Goal: Transaction & Acquisition: Purchase product/service

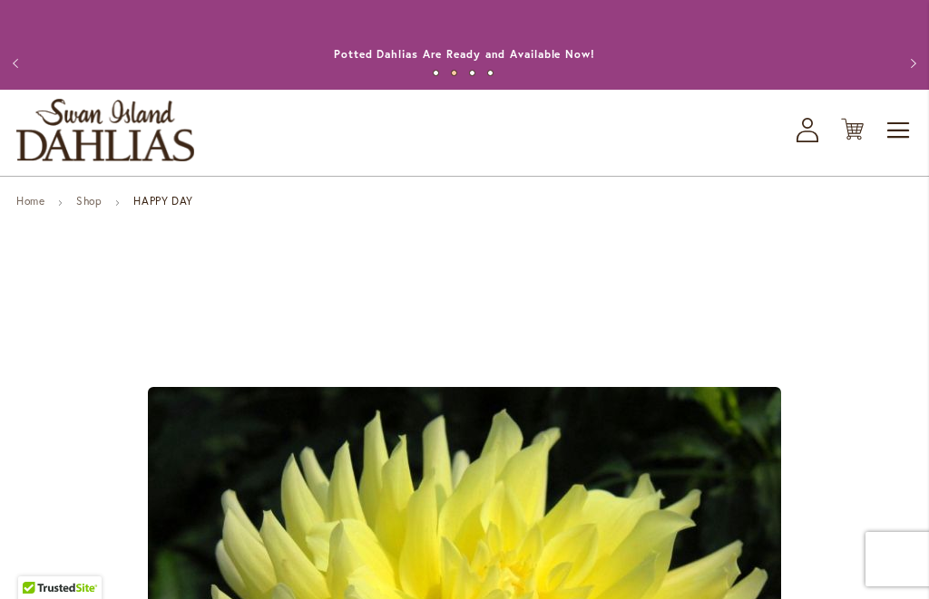
click at [813, 131] on icon "My Account" at bounding box center [807, 130] width 22 height 24
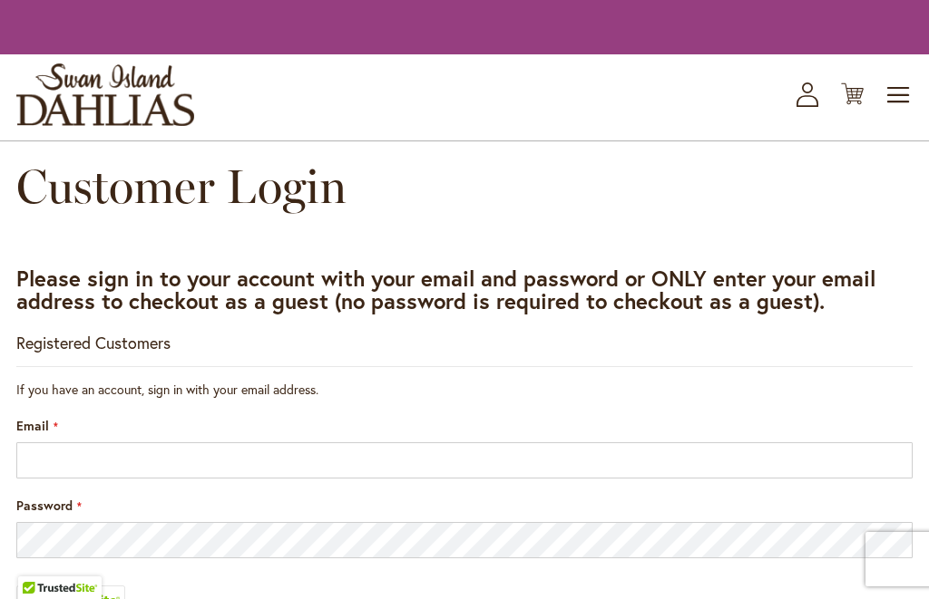
scroll to position [326, 0]
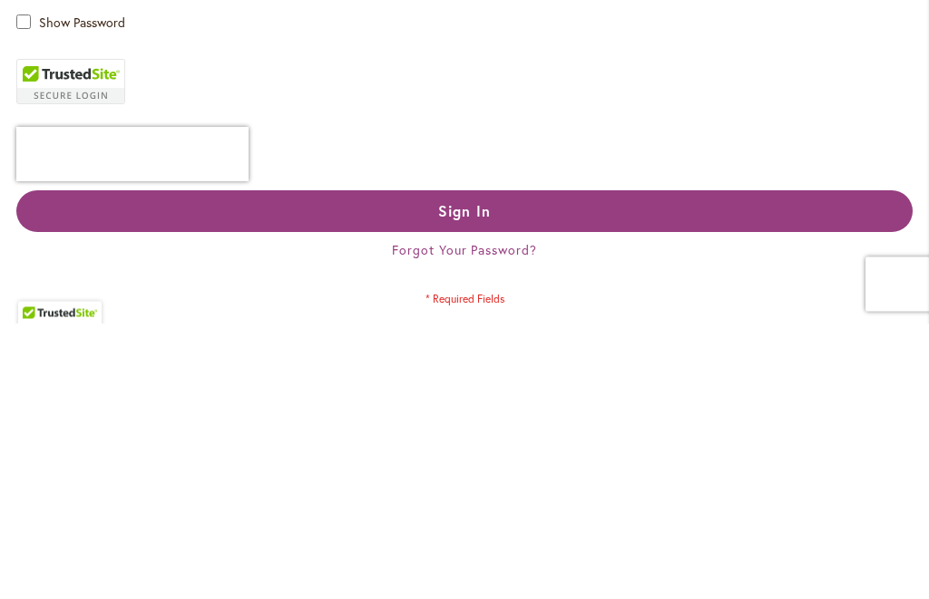
type input "**********"
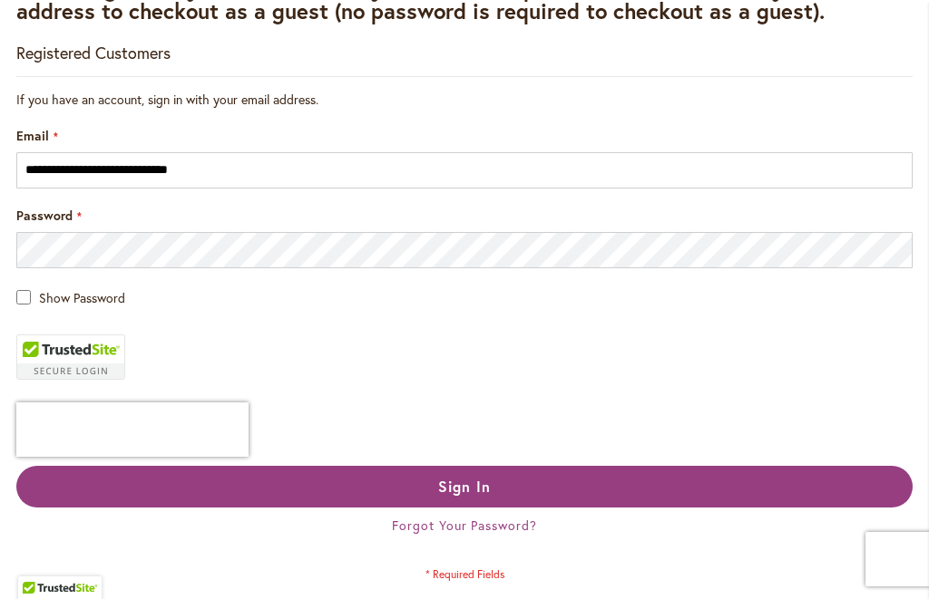
click at [140, 482] on button "Sign In" at bounding box center [464, 487] width 896 height 42
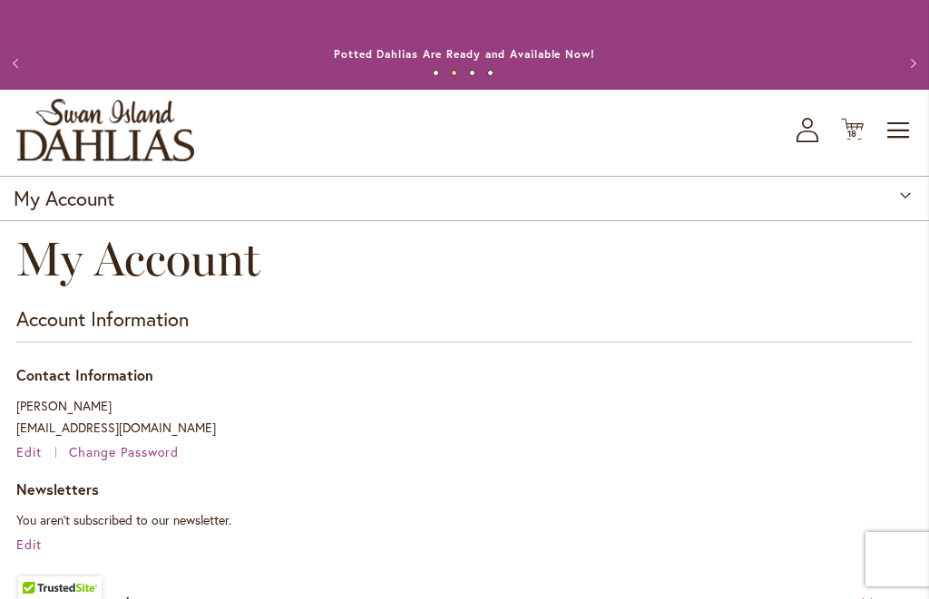
click at [857, 128] on span "18" at bounding box center [852, 134] width 11 height 12
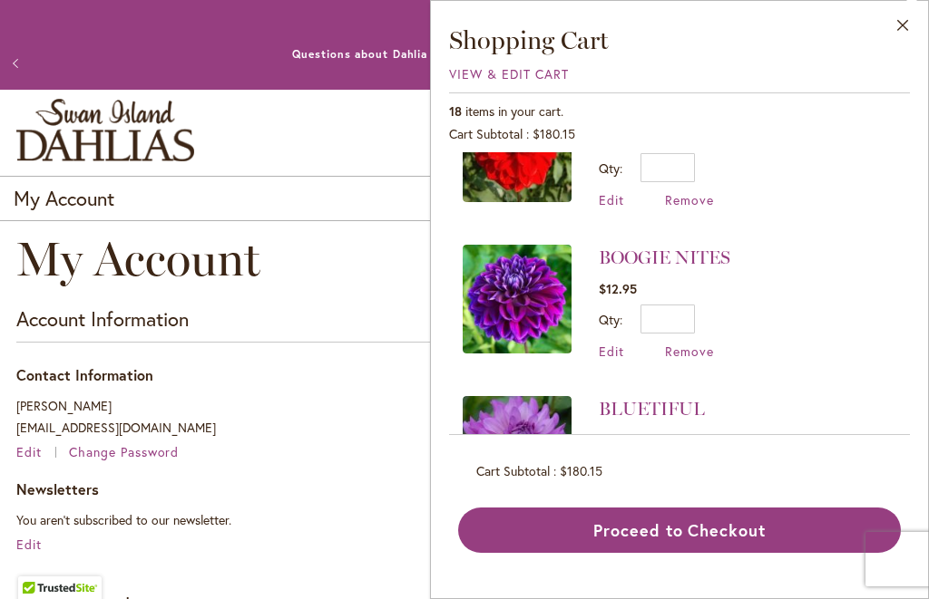
click at [903, 31] on button "Close" at bounding box center [903, 29] width 50 height 57
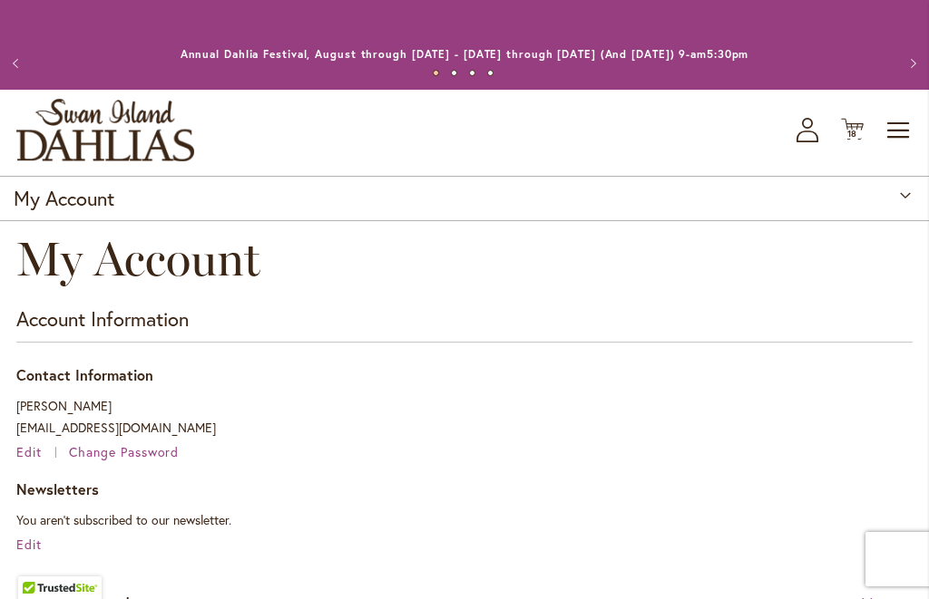
click at [861, 122] on icon "Cart .cls-1 { fill: #231f20; }" at bounding box center [852, 129] width 23 height 23
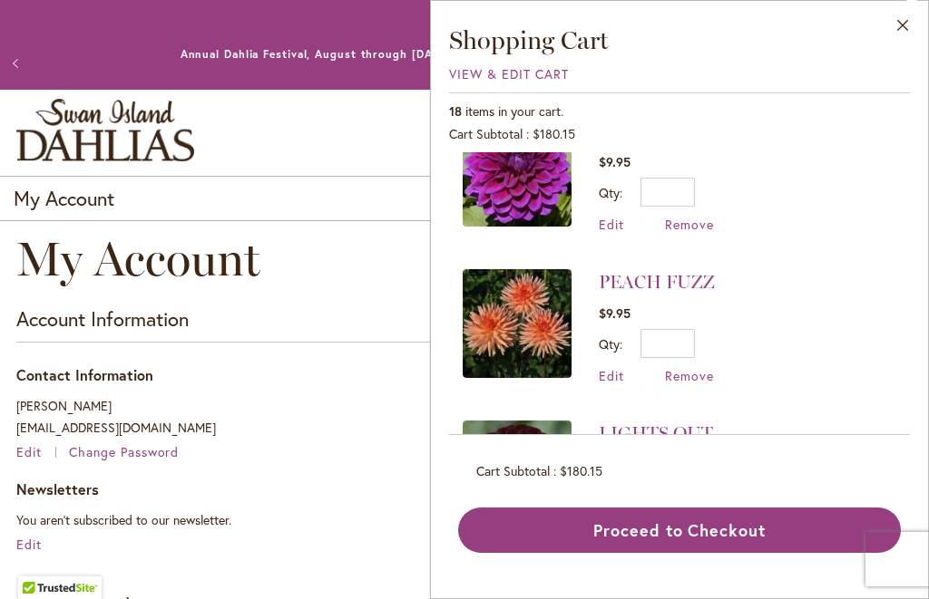
scroll to position [1439, 0]
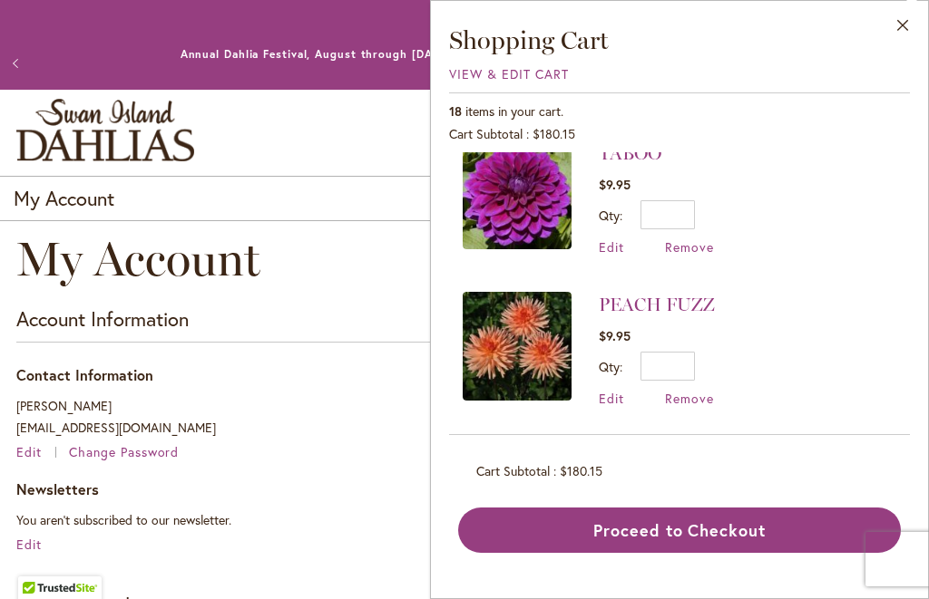
click at [466, 76] on span "View & Edit Cart" at bounding box center [509, 73] width 120 height 17
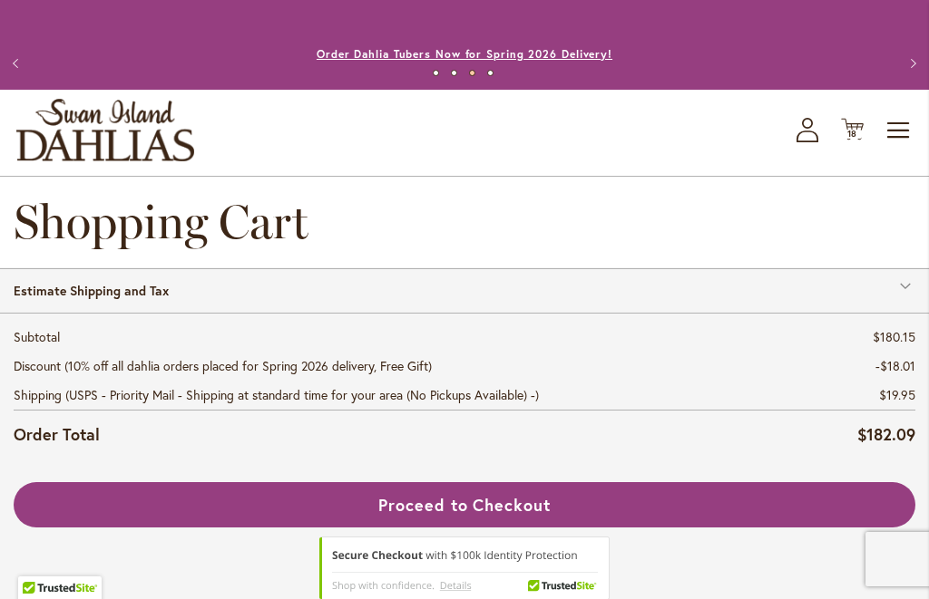
click at [581, 51] on link "Order Dahlia Tubers Now for Spring 2026 Delivery!" at bounding box center [465, 54] width 296 height 14
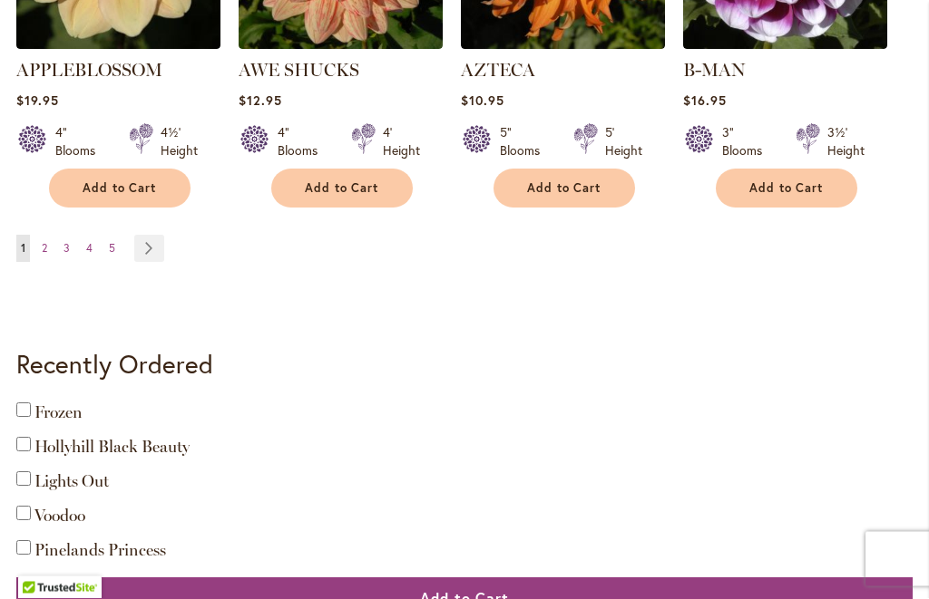
scroll to position [2064, 0]
click at [153, 235] on link "Page Next" at bounding box center [149, 248] width 30 height 27
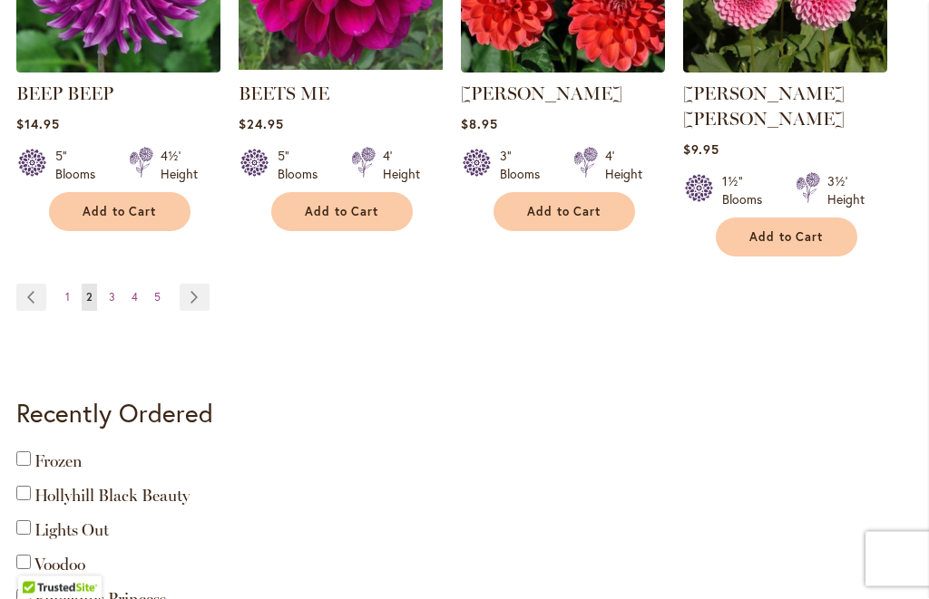
scroll to position [2015, 0]
click at [196, 284] on link "Page Next" at bounding box center [195, 297] width 30 height 27
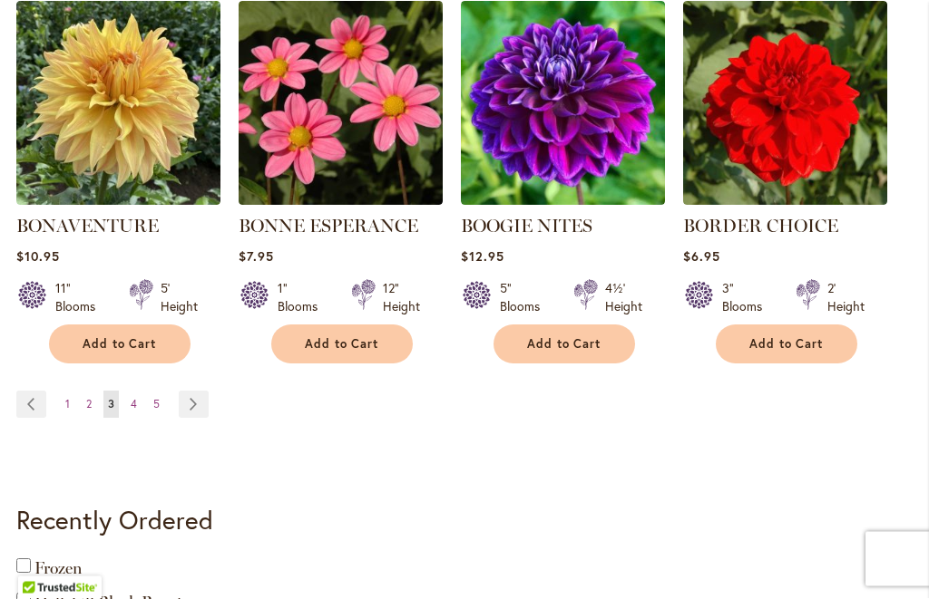
scroll to position [1889, 0]
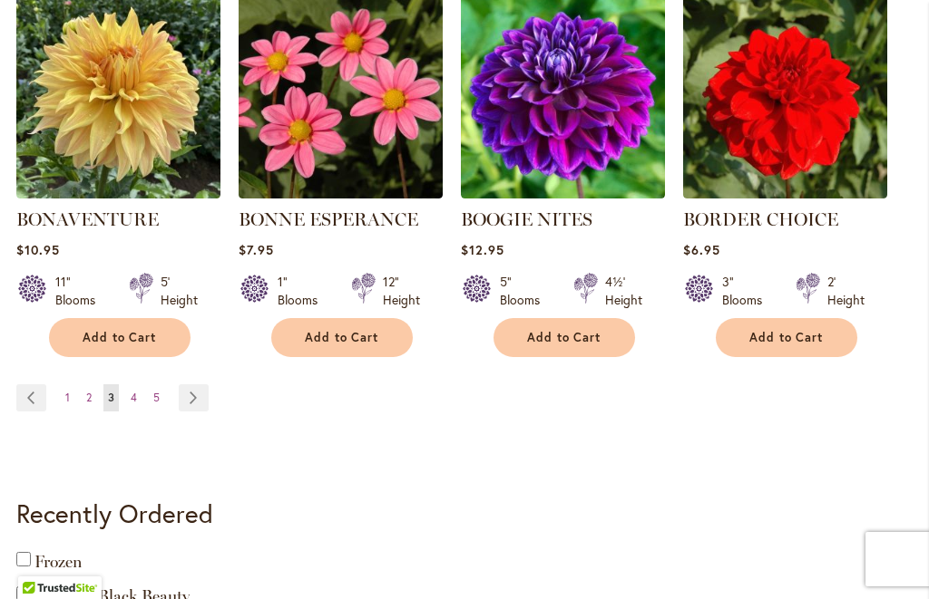
click at [192, 401] on link "Page Next" at bounding box center [194, 398] width 30 height 27
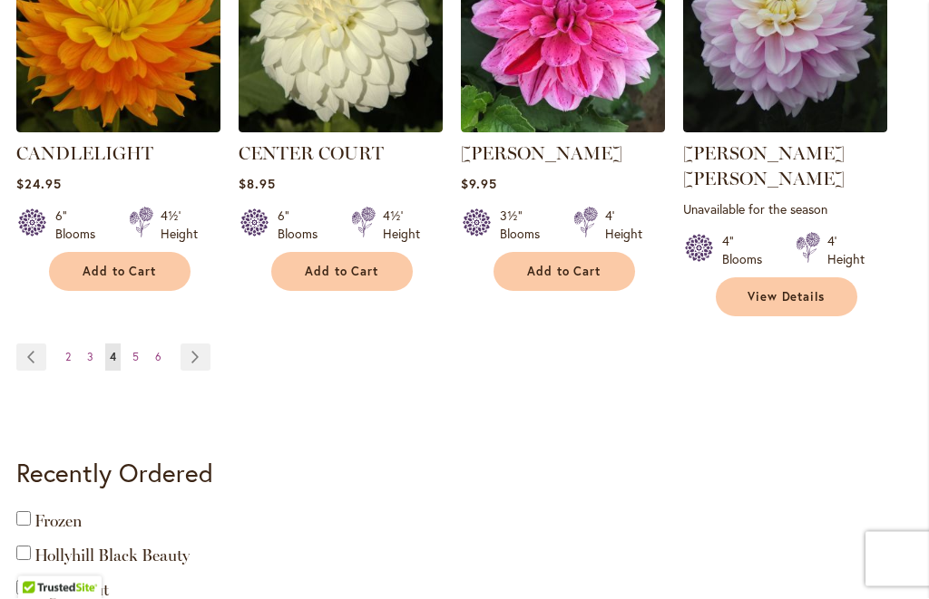
scroll to position [1981, 0]
click at [201, 344] on link "Page Next" at bounding box center [195, 357] width 30 height 27
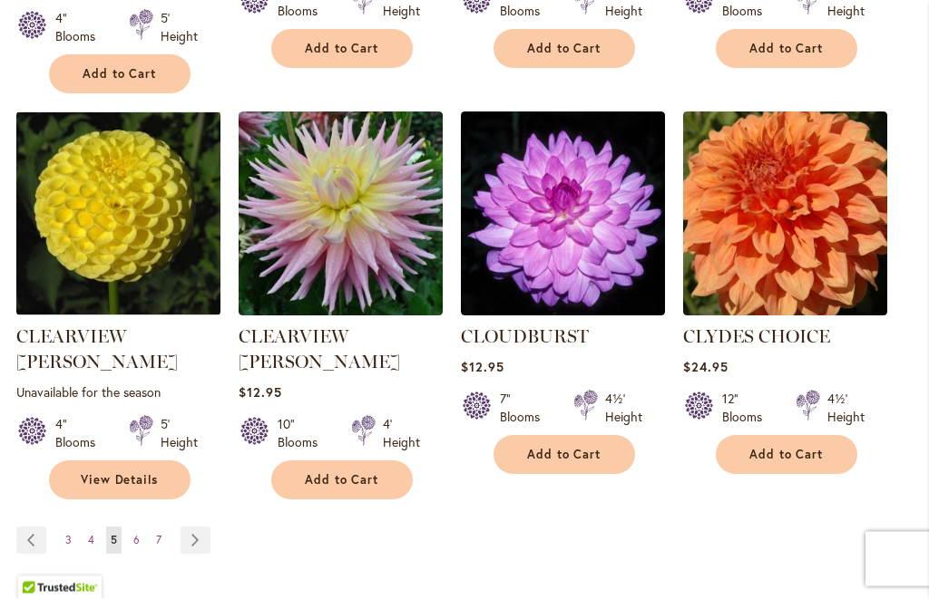
scroll to position [1823, 0]
click at [187, 527] on link "Page Next" at bounding box center [195, 540] width 30 height 27
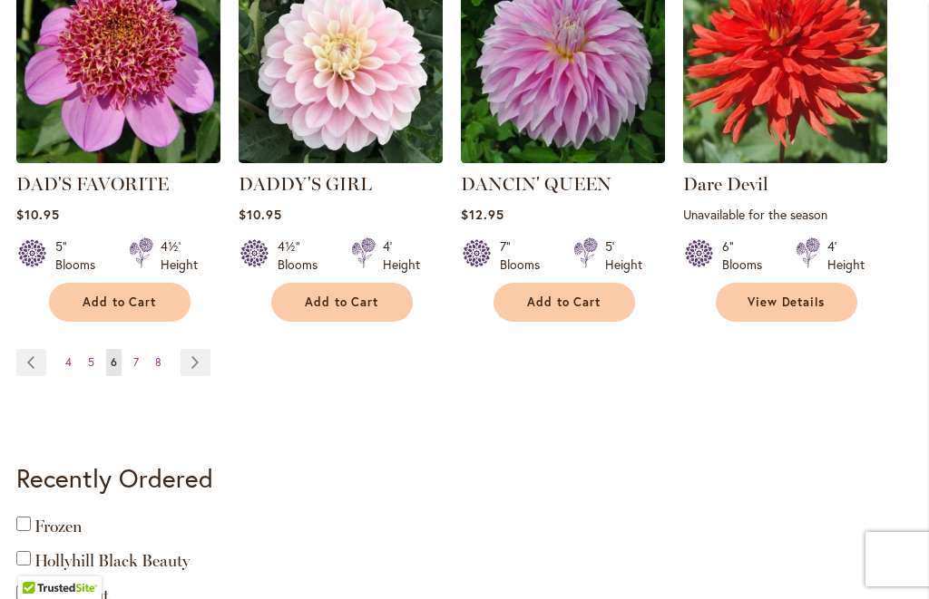
scroll to position [1993, 0]
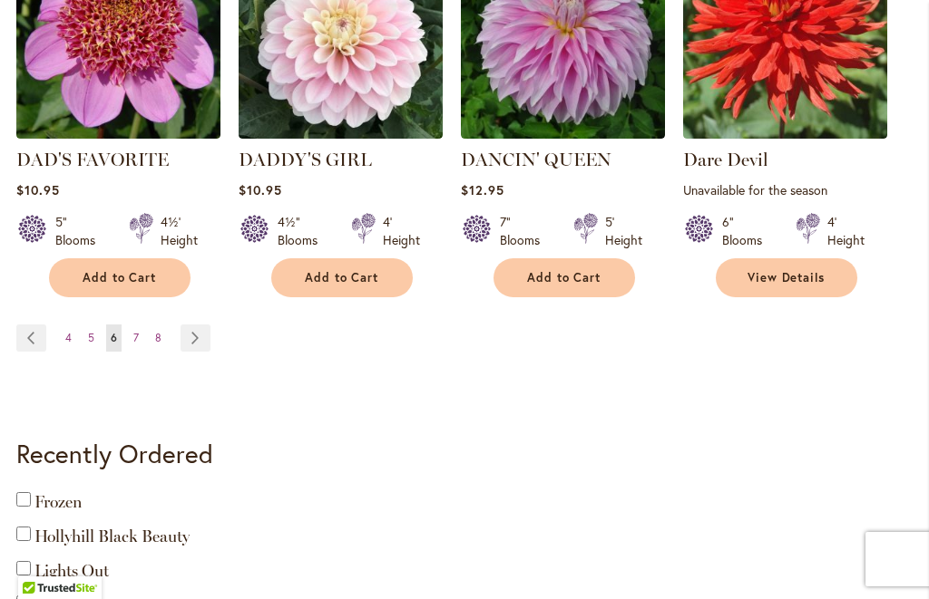
click at [191, 337] on link "Page Next" at bounding box center [195, 338] width 30 height 27
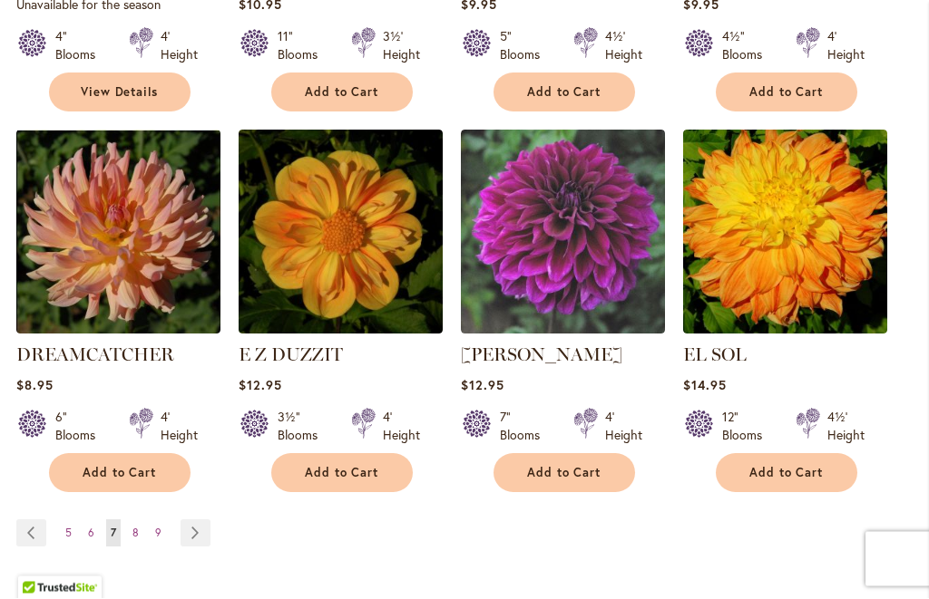
scroll to position [1807, 0]
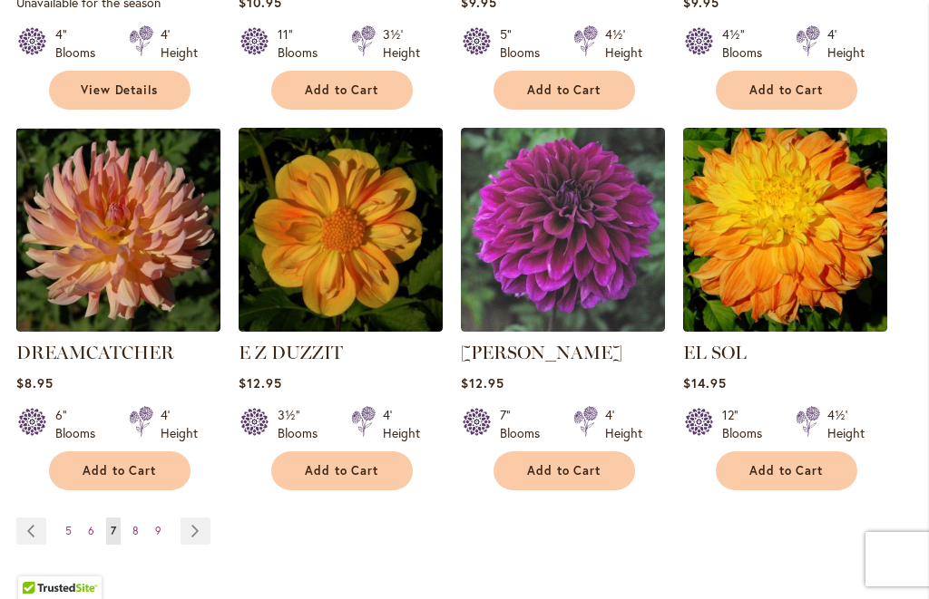
click at [192, 518] on link "Page Next" at bounding box center [195, 531] width 30 height 27
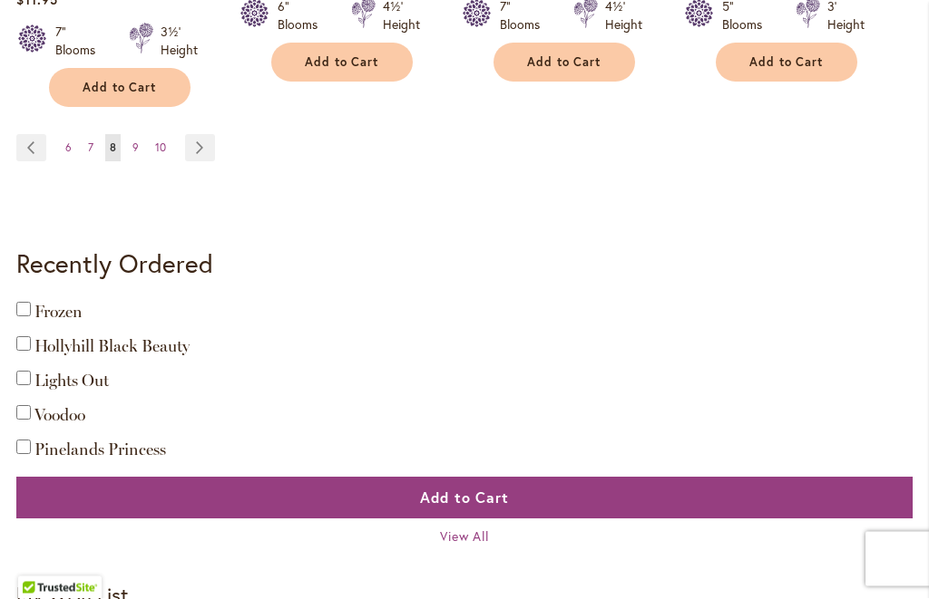
scroll to position [2209, 0]
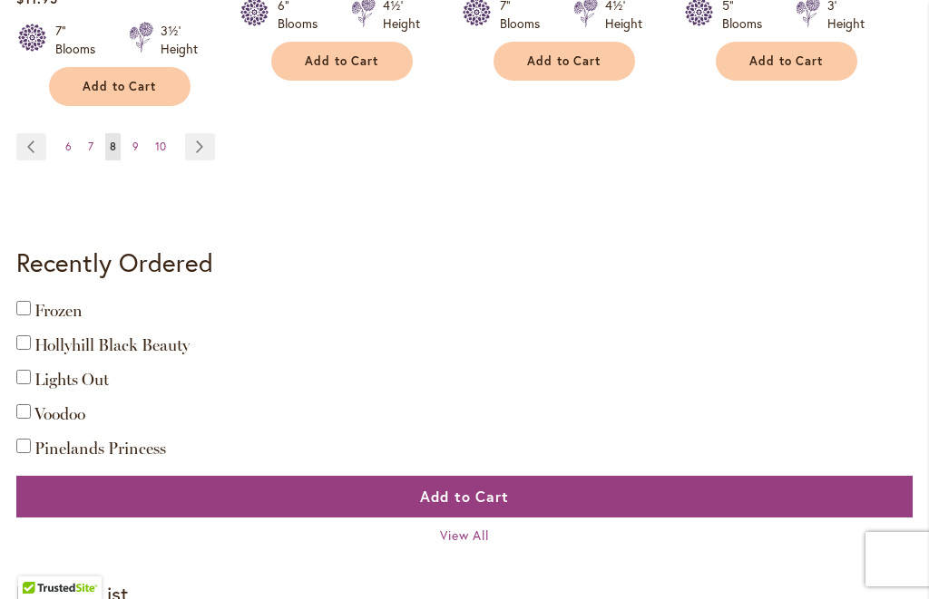
click at [203, 147] on link "Page Next" at bounding box center [200, 146] width 30 height 27
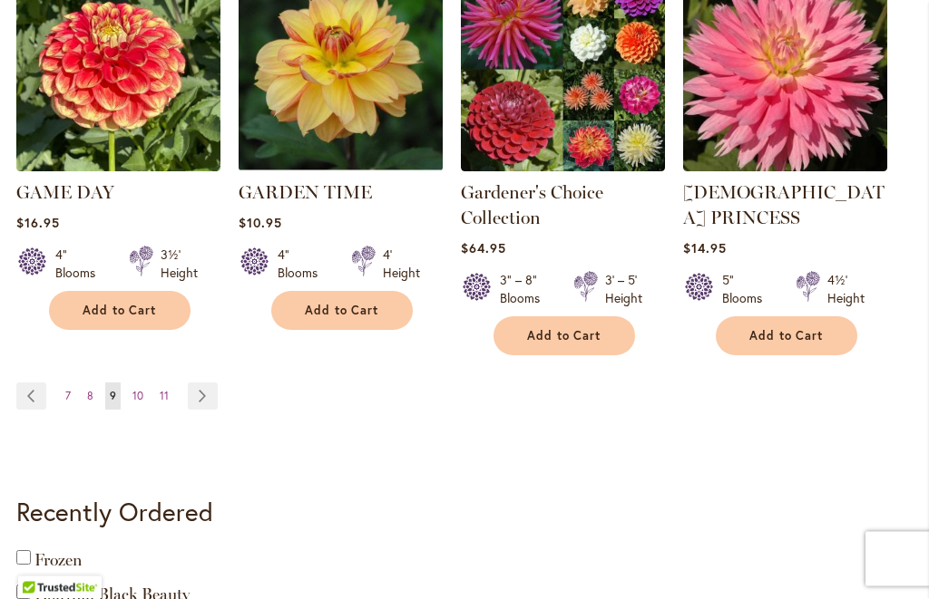
scroll to position [1993, 0]
click at [209, 383] on link "Page Next" at bounding box center [203, 396] width 30 height 27
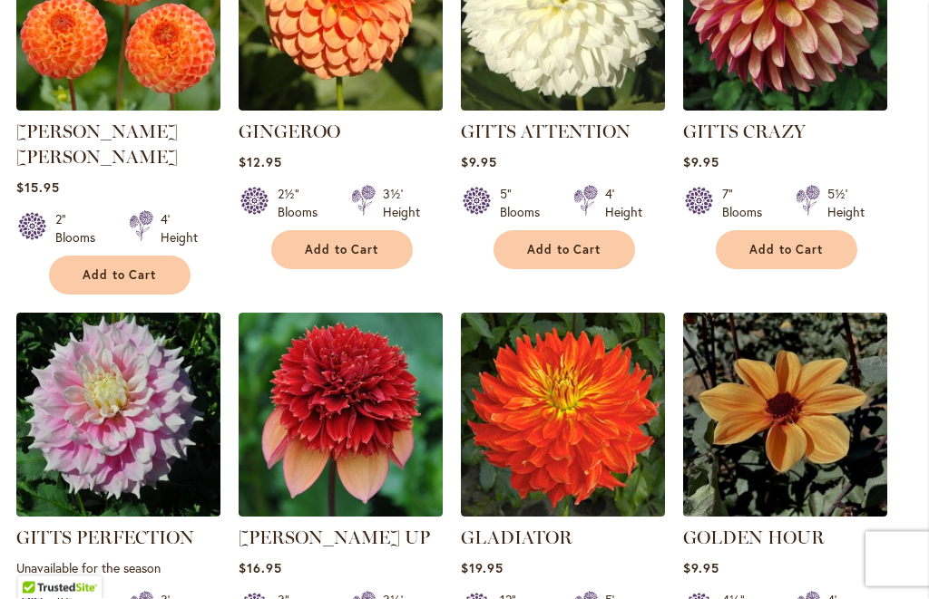
scroll to position [1217, 0]
